Goal: Navigation & Orientation: Find specific page/section

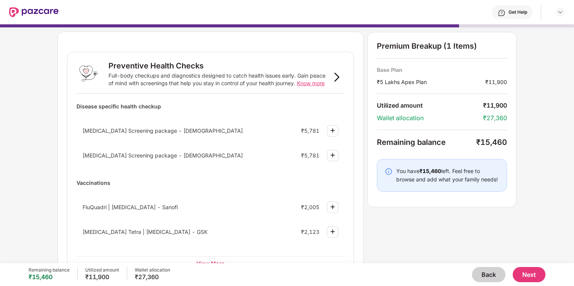
scroll to position [21, 0]
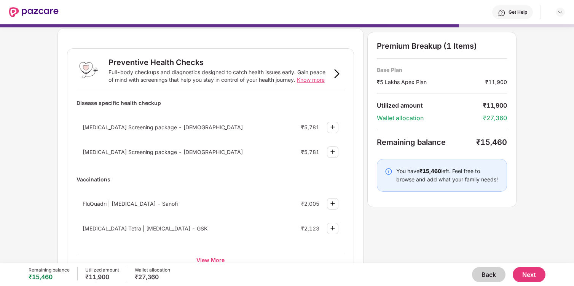
click at [337, 72] on img at bounding box center [336, 73] width 9 height 9
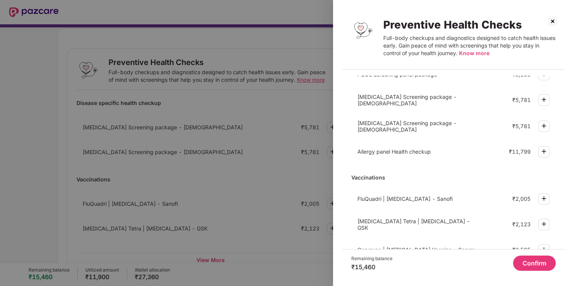
scroll to position [224, 0]
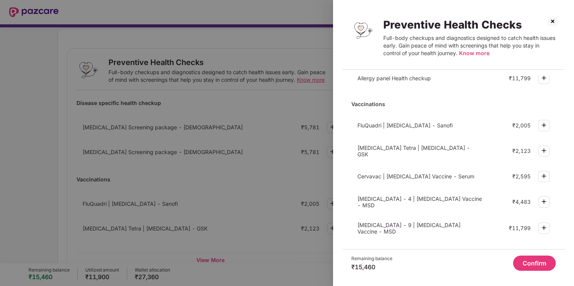
click at [551, 25] on img at bounding box center [552, 21] width 12 height 12
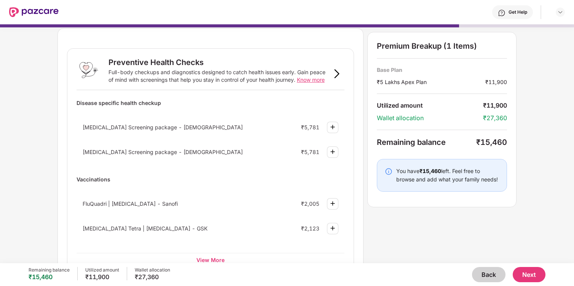
click at [481, 275] on button "Back" at bounding box center [488, 274] width 33 height 15
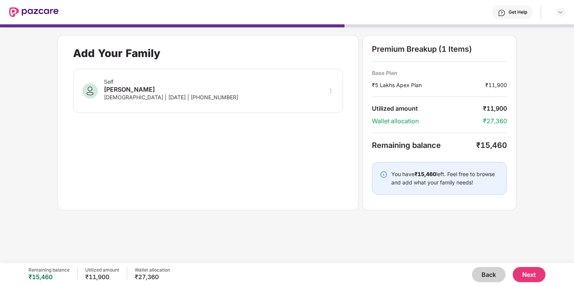
click at [481, 276] on button "Back" at bounding box center [488, 274] width 33 height 15
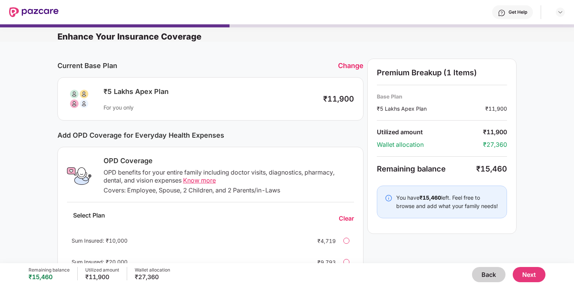
click at [481, 276] on button "Back" at bounding box center [488, 274] width 33 height 15
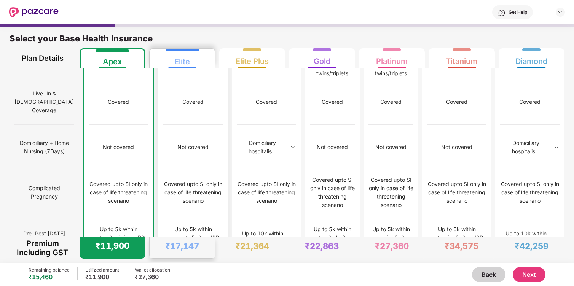
scroll to position [502, 0]
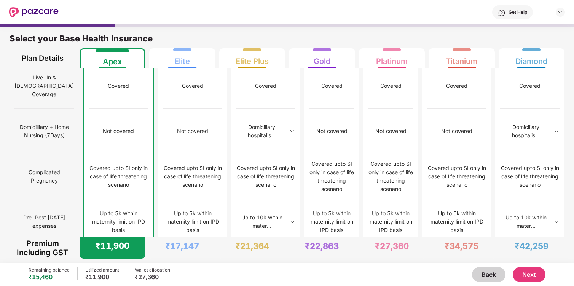
click at [529, 271] on button "Next" at bounding box center [529, 274] width 33 height 15
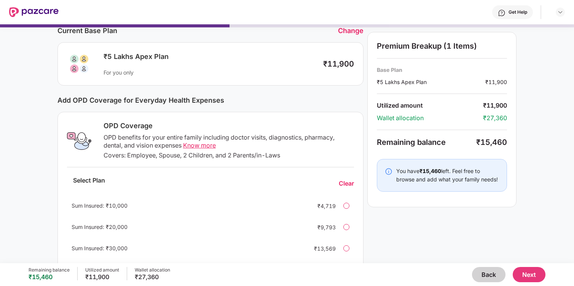
scroll to position [64, 0]
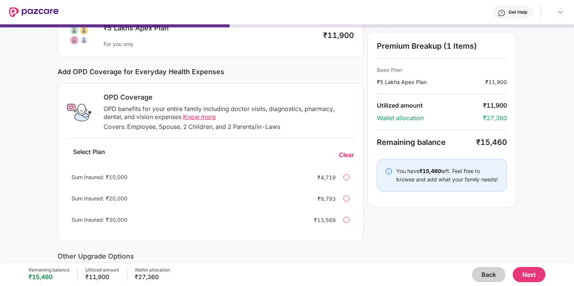
click at [189, 119] on span "Know more" at bounding box center [199, 117] width 33 height 8
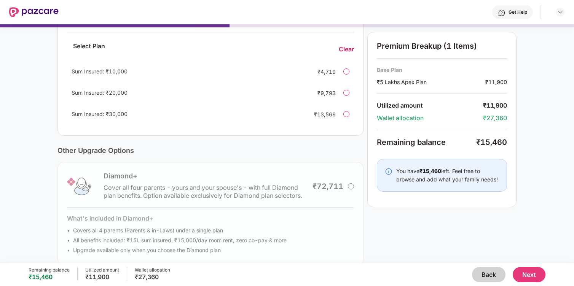
scroll to position [181, 0]
